Goal: Information Seeking & Learning: Find contact information

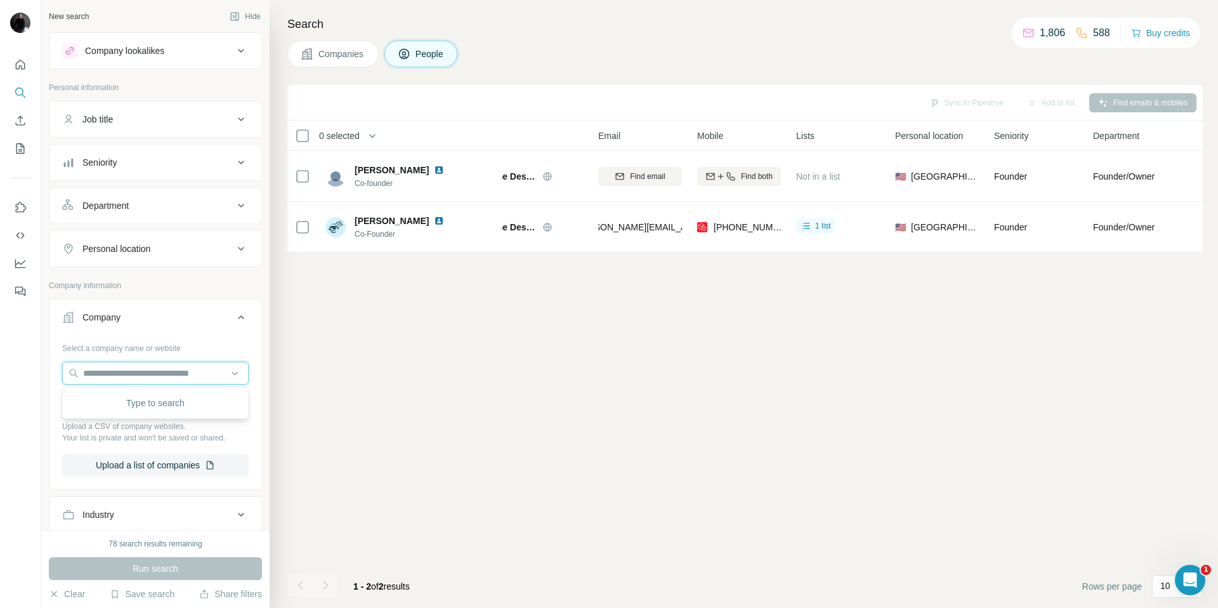
scroll to position [0, 10]
click at [19, 90] on icon "Search" at bounding box center [20, 92] width 13 height 13
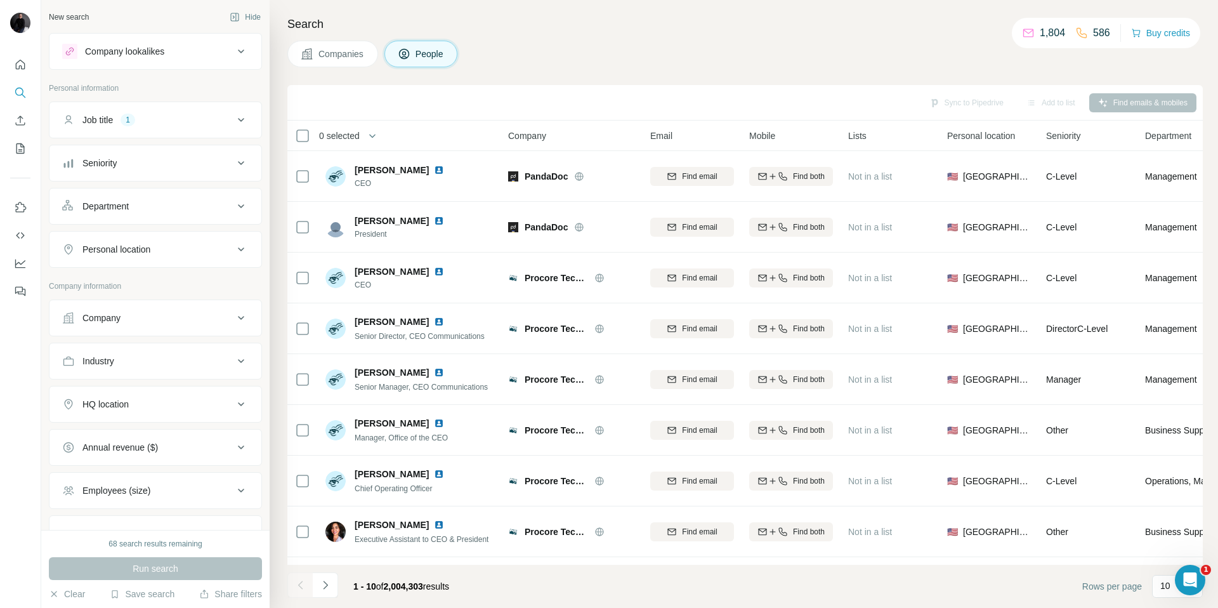
click at [313, 57] on button "Companies" at bounding box center [332, 54] width 91 height 27
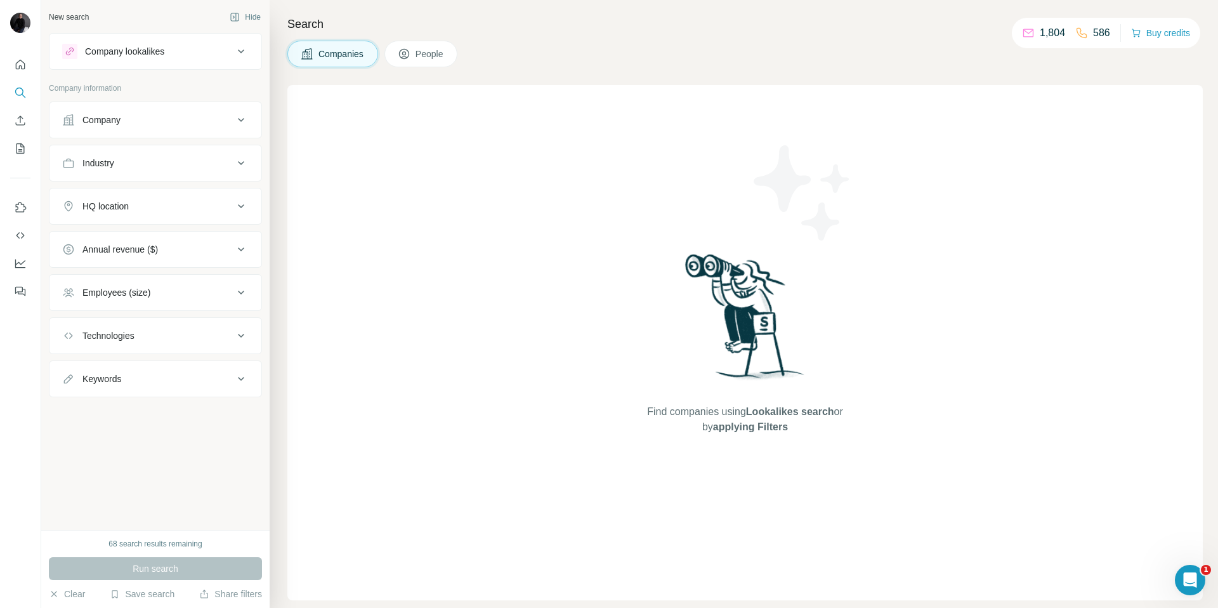
click at [165, 208] on div "HQ location" at bounding box center [147, 206] width 171 height 13
click at [119, 234] on input "text" at bounding box center [155, 237] width 186 height 23
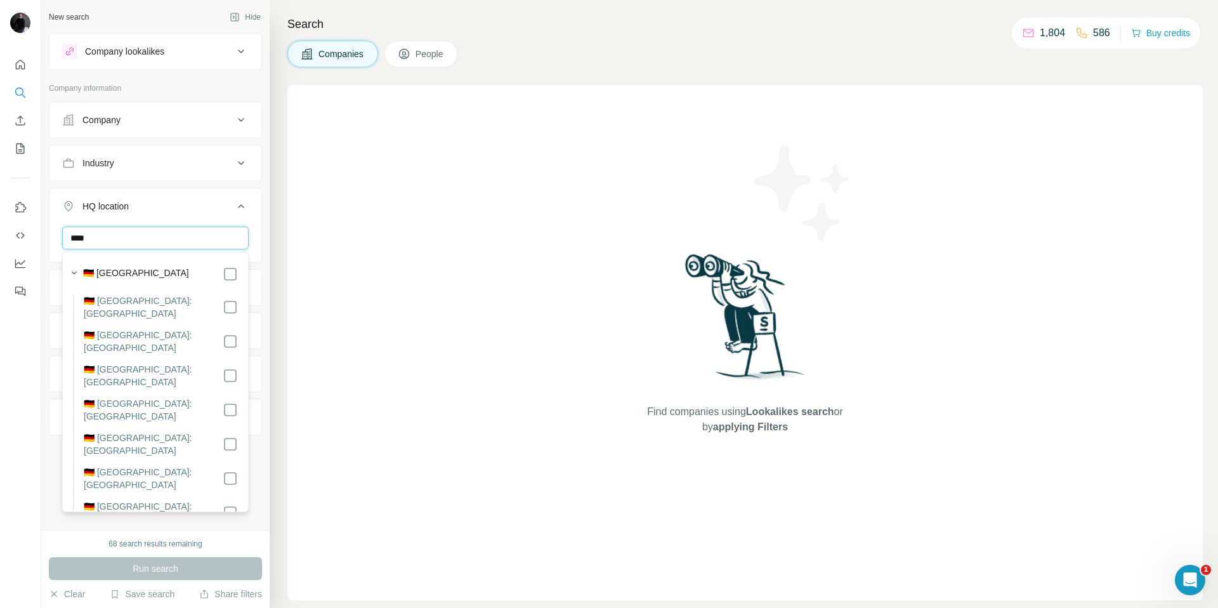
type input "****"
click at [115, 282] on section "🇩🇪 [GEOGRAPHIC_DATA] 🇩🇪 [GEOGRAPHIC_DATA]: [GEOGRAPHIC_DATA] 🇩🇪 [GEOGRAPHIC_DAT…" at bounding box center [151, 549] width 173 height 570
click at [121, 274] on label "🇩🇪 [GEOGRAPHIC_DATA]" at bounding box center [136, 273] width 106 height 15
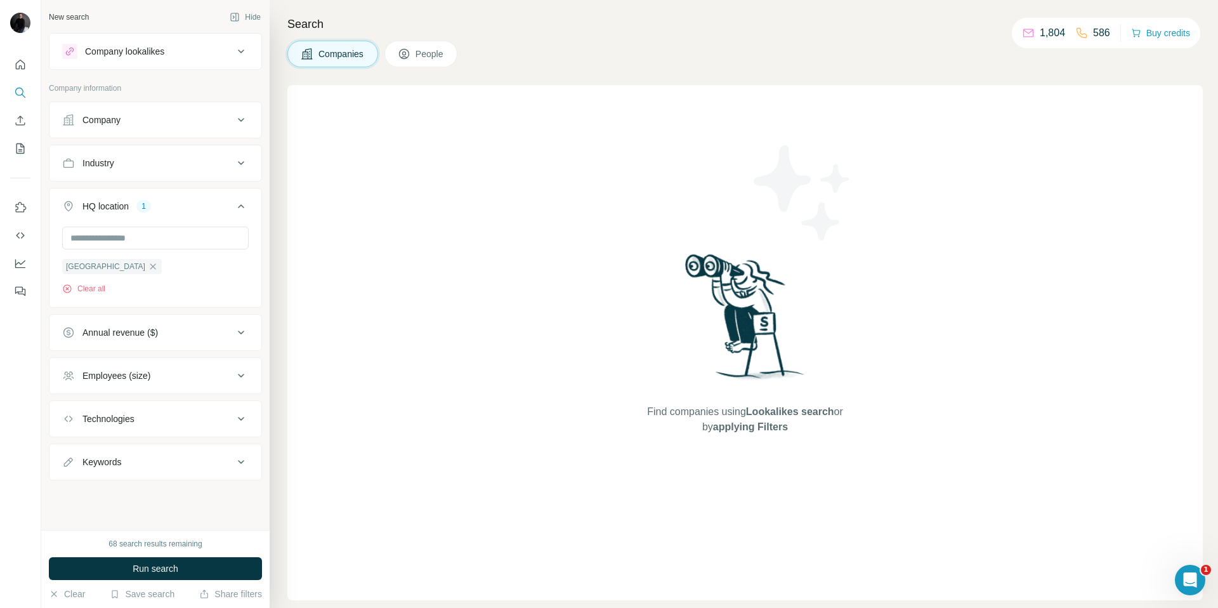
drag, startPoint x: 206, startPoint y: 515, endPoint x: 77, endPoint y: 508, distance: 129.0
click at [206, 515] on div "New search Hide Company lookalikes Company information Company Industry HQ loca…" at bounding box center [155, 265] width 228 height 530
click at [114, 462] on div "Keywords" at bounding box center [101, 461] width 39 height 13
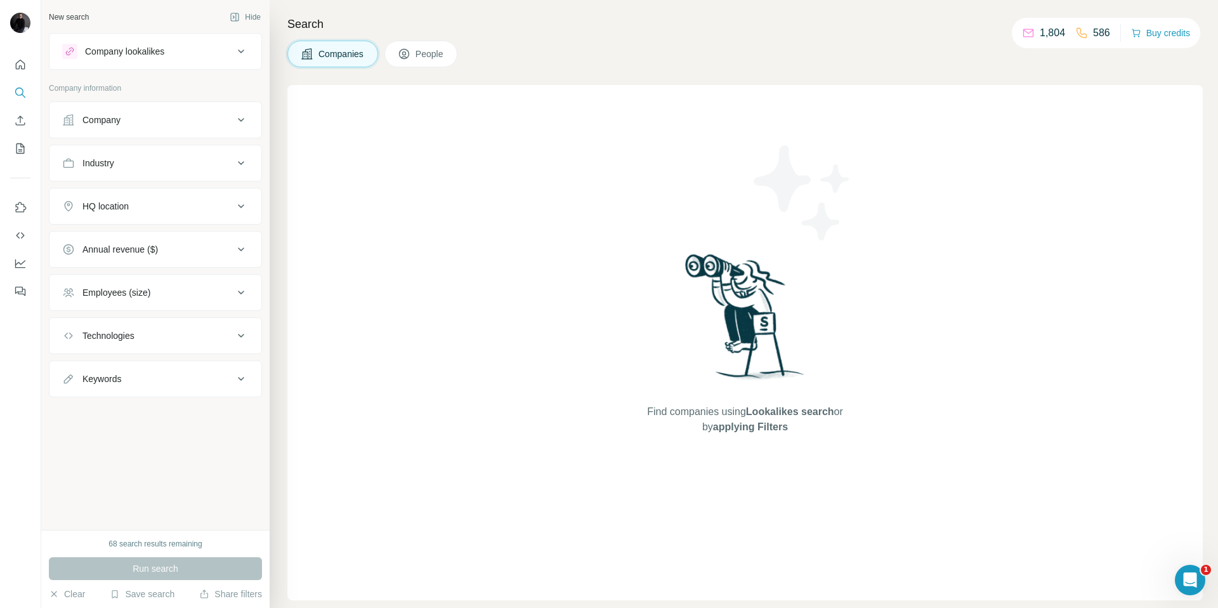
click at [141, 114] on div "Company" at bounding box center [147, 120] width 171 height 13
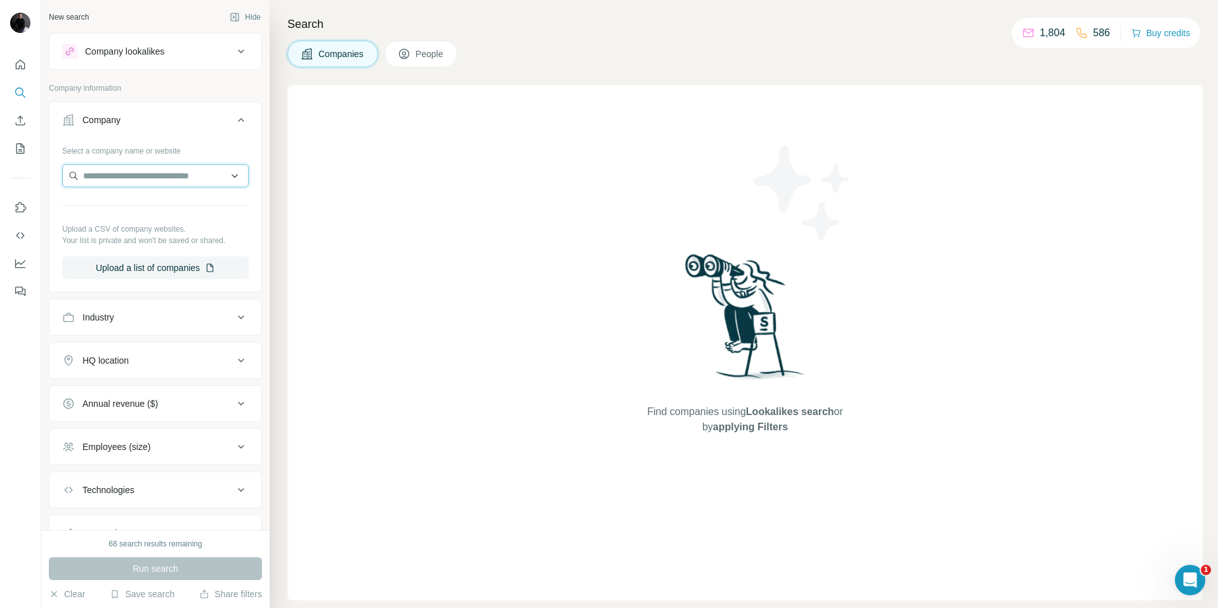
click at [121, 171] on input "text" at bounding box center [155, 175] width 186 height 23
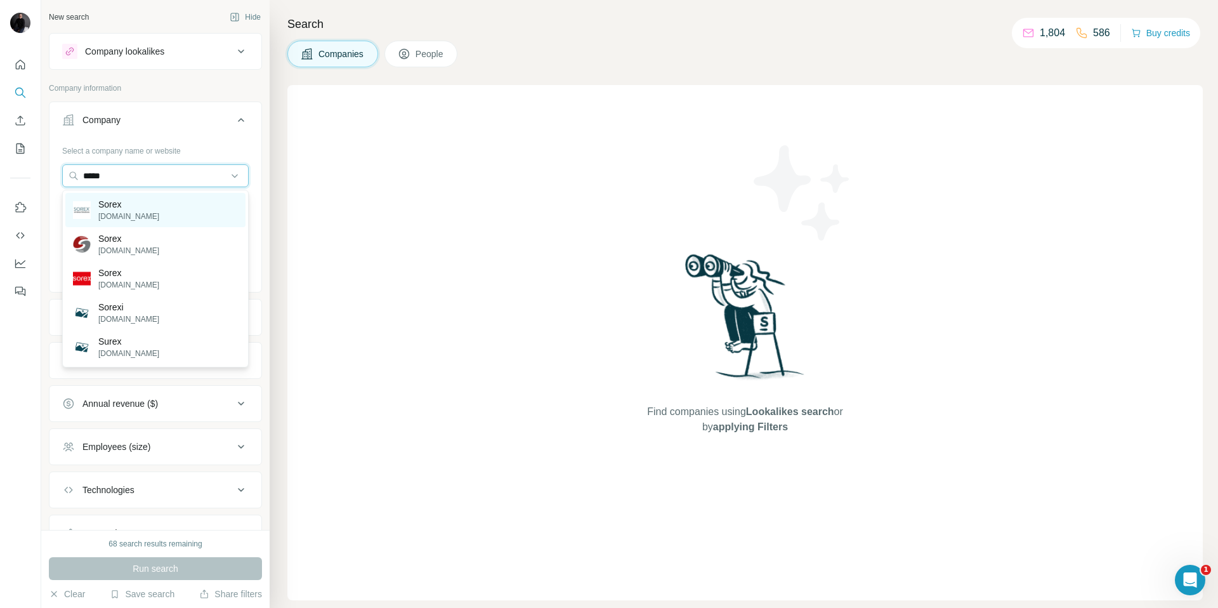
type input "*****"
click at [98, 206] on p "Sorex" at bounding box center [128, 204] width 61 height 13
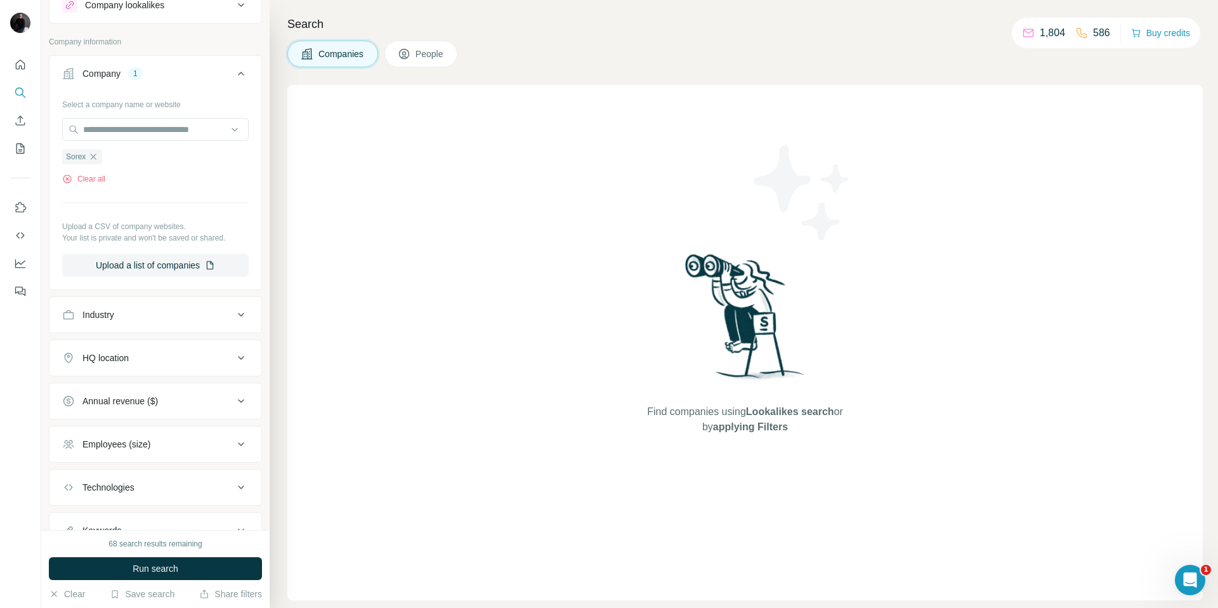
scroll to position [59, 0]
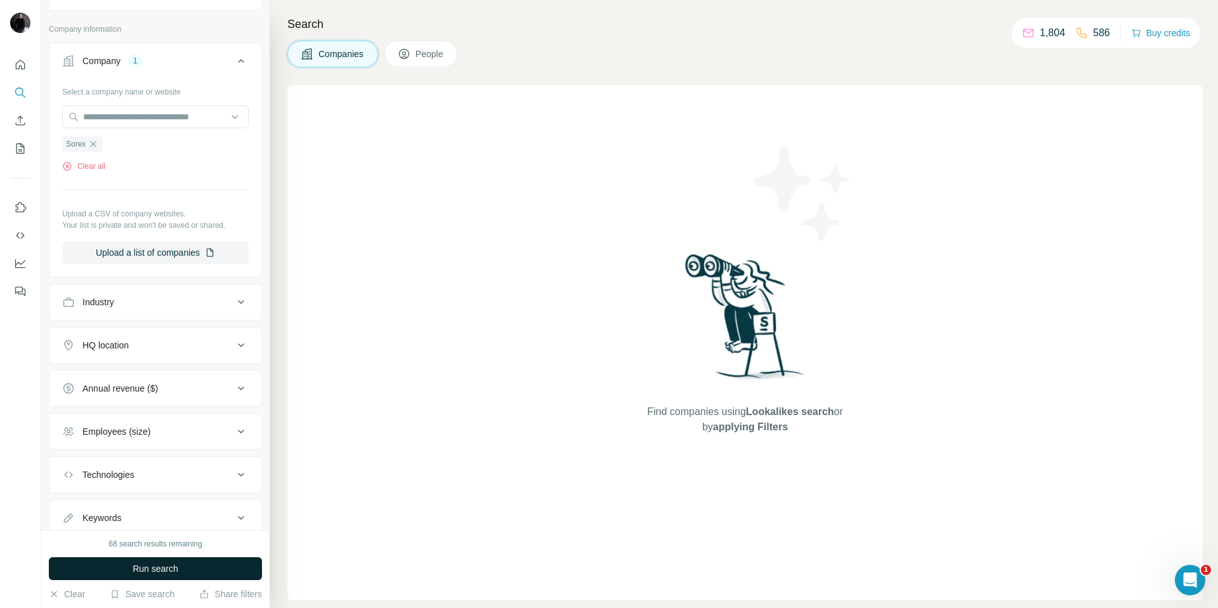
click at [148, 563] on span "Run search" at bounding box center [156, 568] width 46 height 13
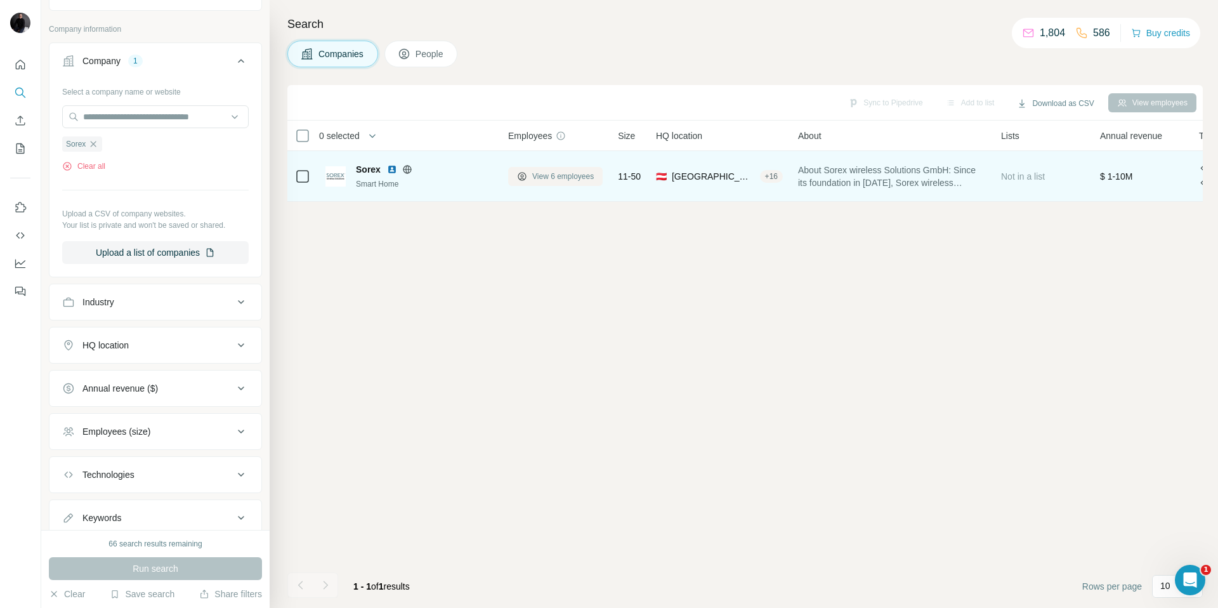
click at [566, 174] on span "View 6 employees" at bounding box center [563, 176] width 62 height 11
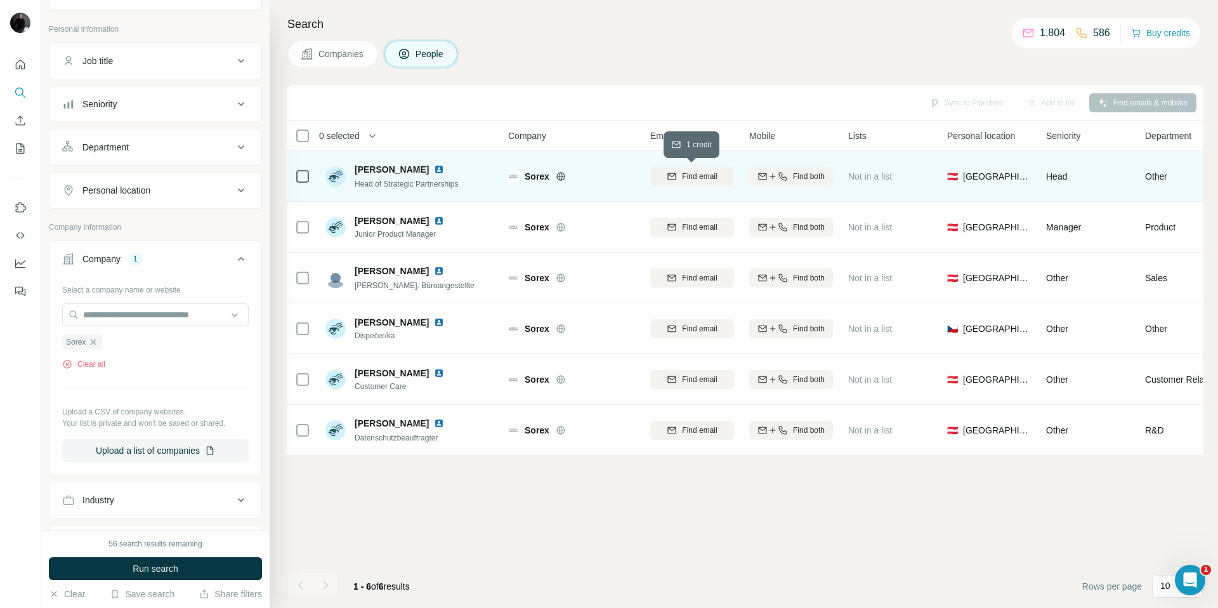
click at [707, 177] on span "Find email" at bounding box center [699, 176] width 35 height 11
click at [434, 171] on img at bounding box center [439, 169] width 10 height 10
click at [873, 176] on span "1 list" at bounding box center [875, 174] width 16 height 11
